Goal: Information Seeking & Learning: Learn about a topic

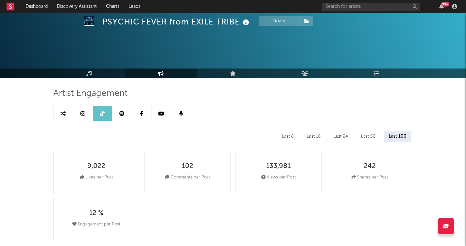
select select "6m"
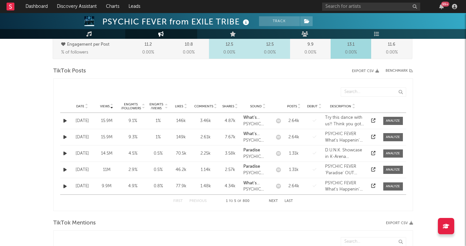
scroll to position [207, 0]
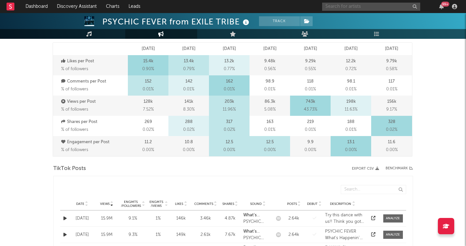
click at [354, 5] on input "text" at bounding box center [371, 7] width 98 height 8
click at [351, 10] on input "WANIMA" at bounding box center [371, 7] width 98 height 8
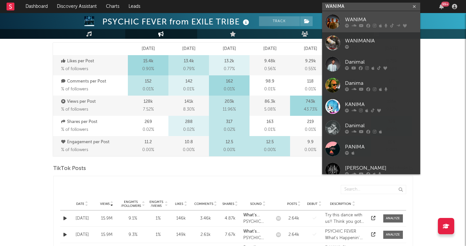
type input "WANIMA"
click at [360, 21] on div "WANIMA" at bounding box center [381, 20] width 72 height 8
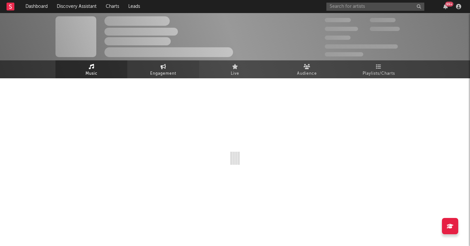
click at [168, 66] on link "Engagement" at bounding box center [163, 69] width 72 height 18
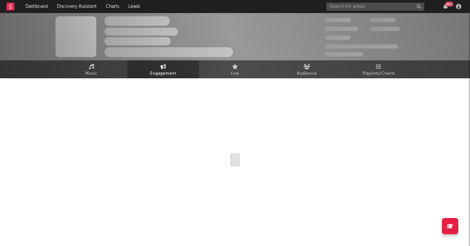
select select "1w"
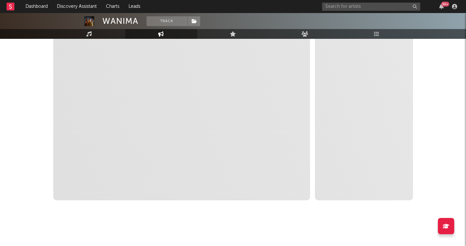
select select "1m"
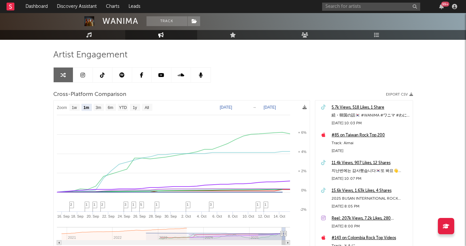
scroll to position [42, 0]
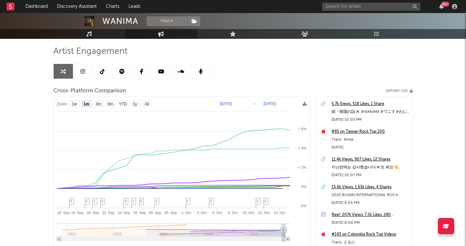
click at [79, 74] on link at bounding box center [83, 71] width 20 height 15
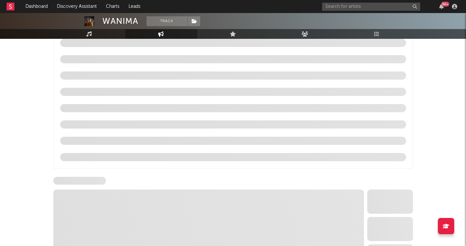
scroll to position [717, 0]
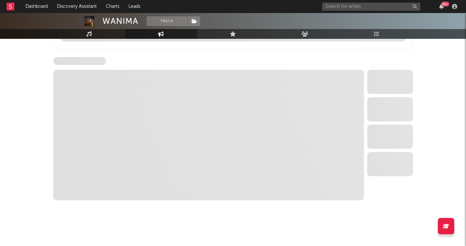
select select "6m"
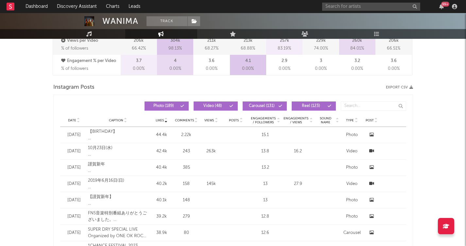
scroll to position [994, 0]
